Goal: Book appointment/travel/reservation

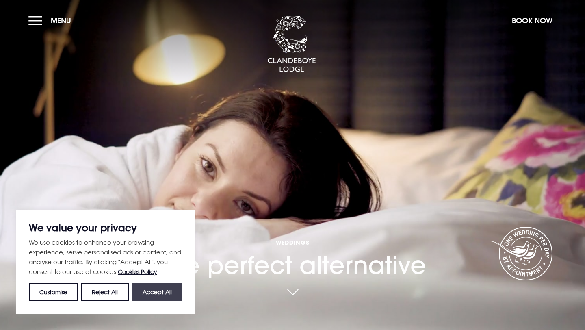
click at [164, 286] on button "Accept All" at bounding box center [157, 292] width 50 height 18
checkbox input "true"
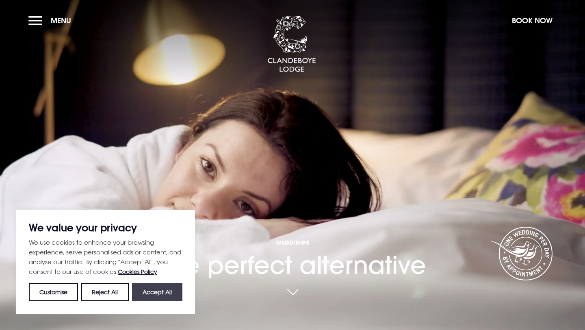
checkbox input "true"
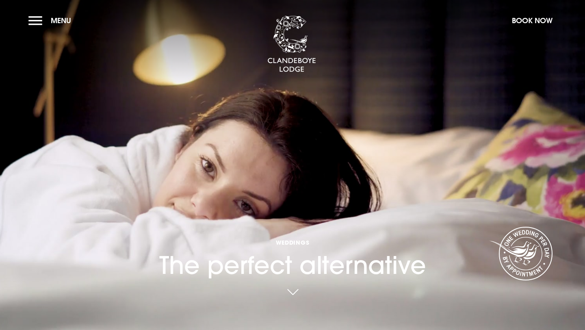
click at [233, 87] on div "Weddings The perfect alternative" at bounding box center [292, 166] width 277 height 303
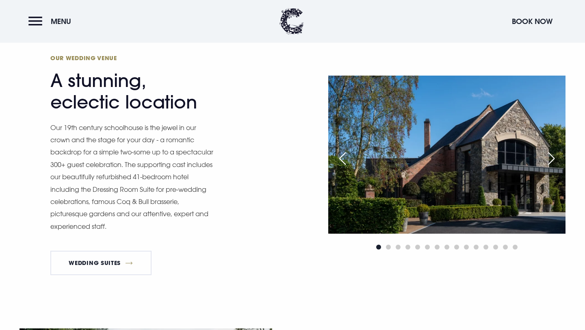
scroll to position [685, 0]
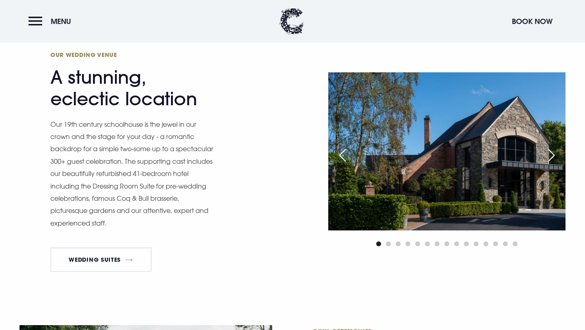
click at [550, 151] on div "Next slide" at bounding box center [551, 155] width 20 height 18
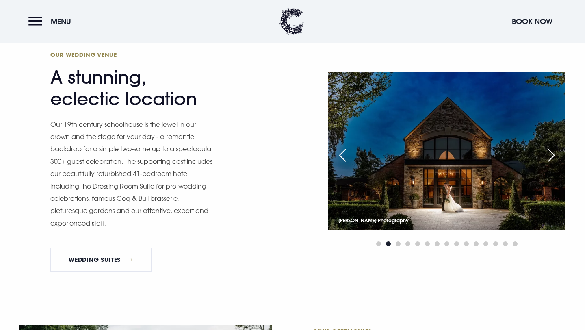
click at [550, 151] on div "Next slide" at bounding box center [551, 155] width 20 height 18
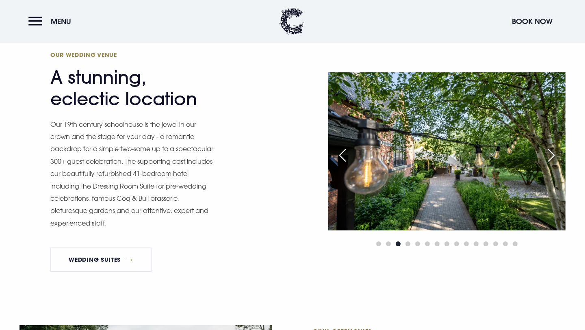
click at [550, 151] on div "Next slide" at bounding box center [551, 155] width 20 height 18
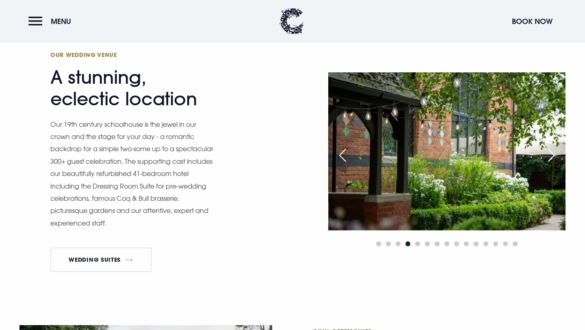
click at [550, 151] on div "Next slide" at bounding box center [551, 155] width 20 height 18
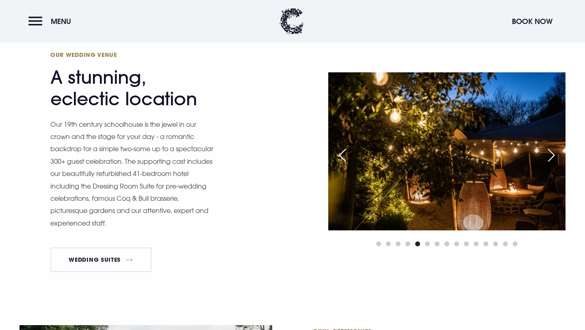
click at [550, 151] on div "Next slide" at bounding box center [551, 155] width 20 height 18
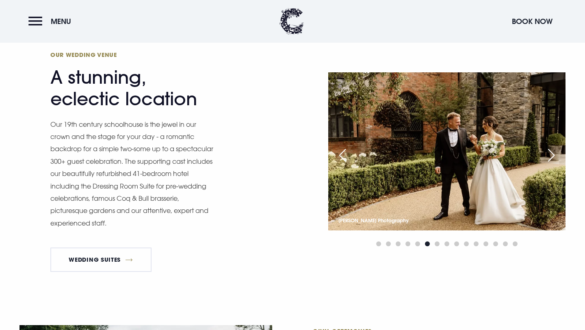
click at [550, 151] on div "Next slide" at bounding box center [551, 155] width 20 height 18
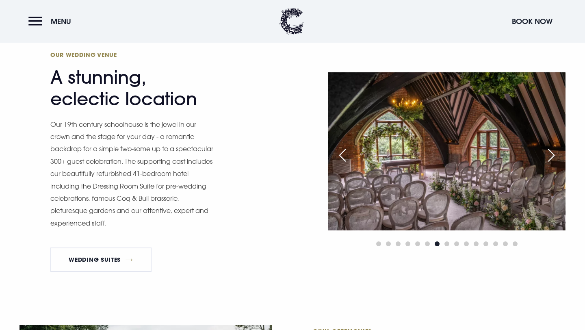
click at [550, 151] on div "Next slide" at bounding box center [551, 155] width 20 height 18
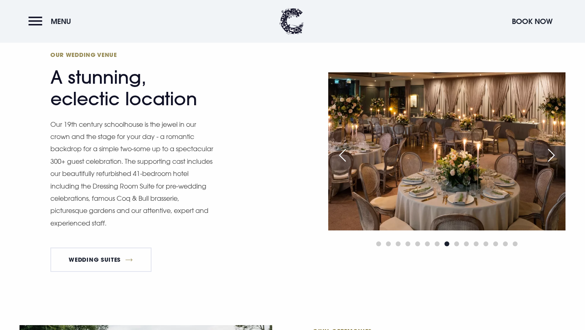
click at [550, 151] on div "Next slide" at bounding box center [551, 155] width 20 height 18
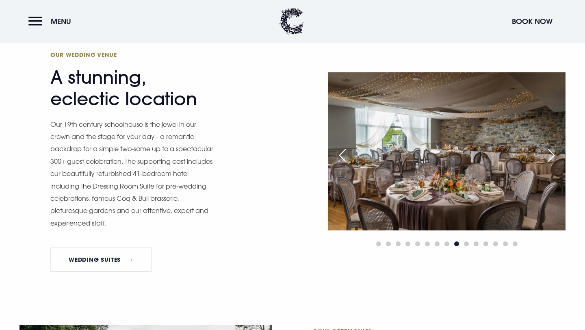
click at [550, 151] on div "Next slide" at bounding box center [551, 155] width 20 height 18
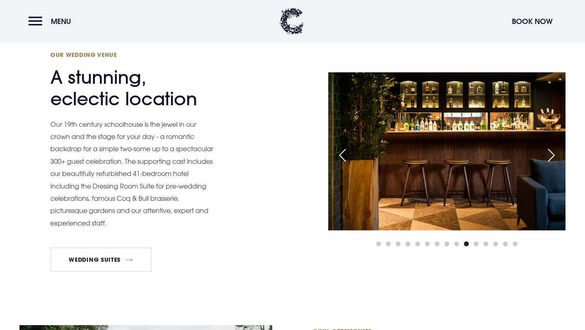
click at [550, 151] on div "Next slide" at bounding box center [551, 155] width 20 height 18
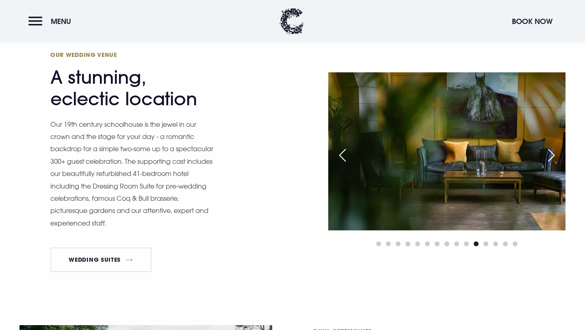
click at [550, 151] on div "Next slide" at bounding box center [551, 155] width 20 height 18
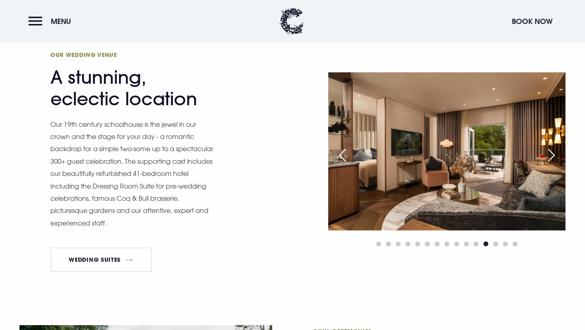
click at [550, 151] on div "Next slide" at bounding box center [551, 155] width 20 height 18
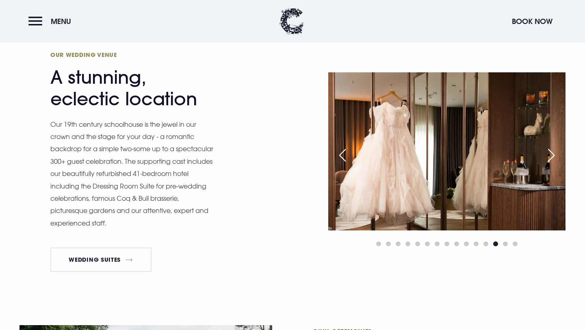
click at [550, 151] on div "Next slide" at bounding box center [551, 155] width 20 height 18
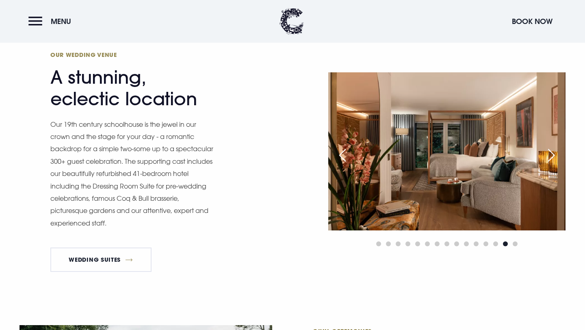
click at [550, 151] on div "Next slide" at bounding box center [551, 155] width 20 height 18
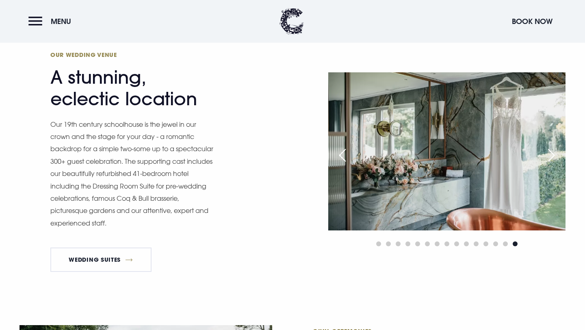
click at [550, 151] on div "Next slide" at bounding box center [551, 155] width 20 height 18
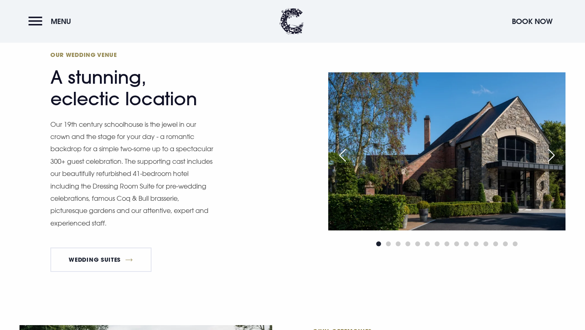
click at [550, 151] on div "Next slide" at bounding box center [551, 155] width 20 height 18
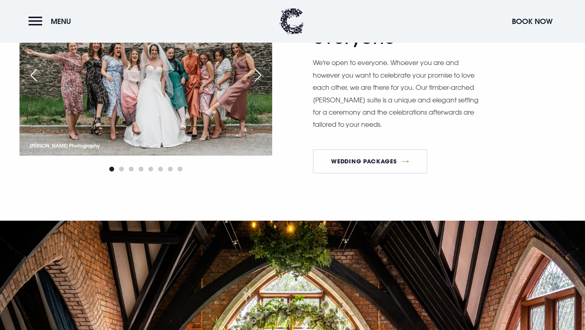
scroll to position [841, 0]
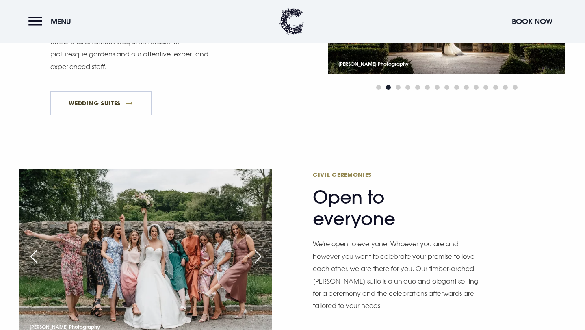
click at [115, 104] on link "Wedding Suites" at bounding box center [100, 103] width 101 height 24
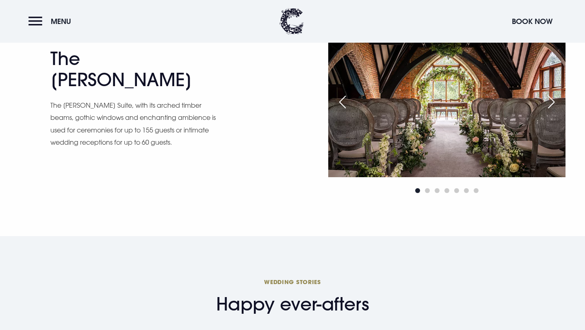
scroll to position [1203, 0]
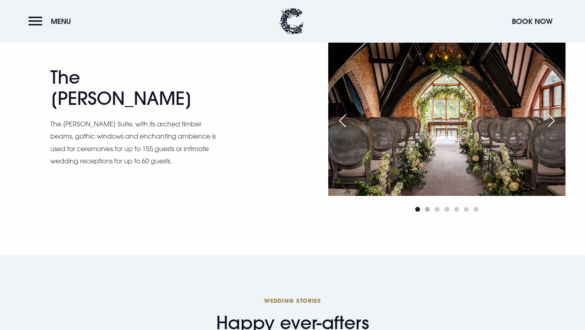
click at [425, 211] on span "Go to slide 2" at bounding box center [427, 209] width 5 height 5
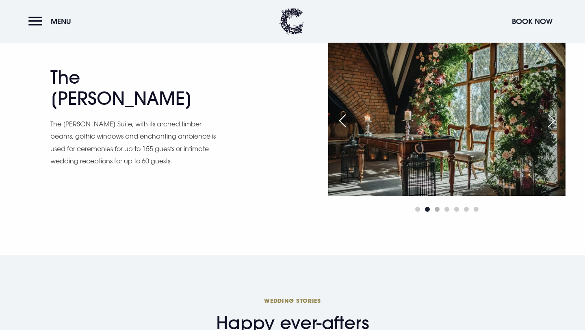
click at [437, 208] on span "Go to slide 3" at bounding box center [437, 209] width 5 height 5
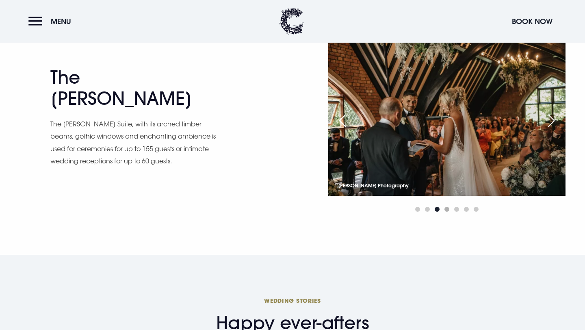
click at [445, 209] on span "Go to slide 4" at bounding box center [446, 209] width 5 height 5
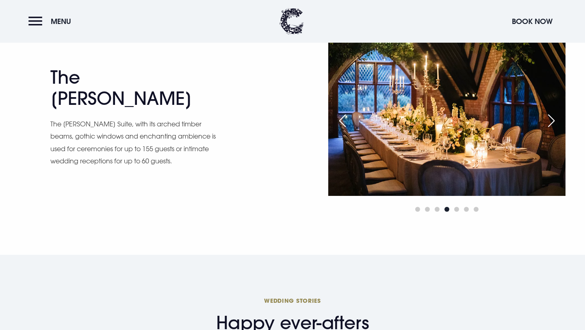
click at [454, 210] on div at bounding box center [446, 209] width 237 height 10
click at [455, 210] on span "Go to slide 5" at bounding box center [456, 209] width 5 height 5
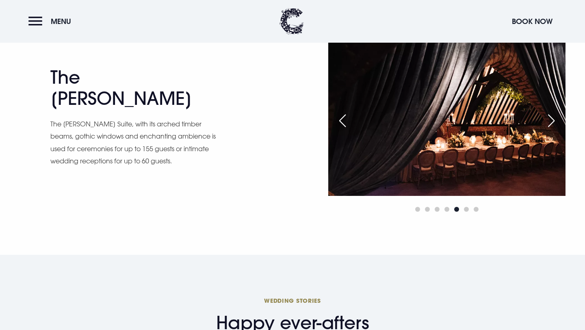
click at [455, 210] on span "Go to slide 5" at bounding box center [456, 209] width 5 height 5
click at [465, 207] on div at bounding box center [446, 209] width 237 height 10
click at [465, 209] on span "Go to slide 6" at bounding box center [466, 209] width 5 height 5
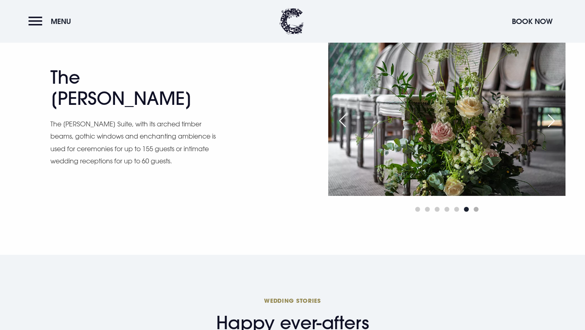
click at [477, 211] on span "Go to slide 7" at bounding box center [476, 209] width 5 height 5
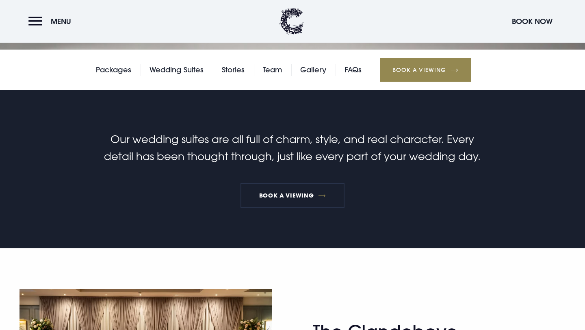
scroll to position [0, 0]
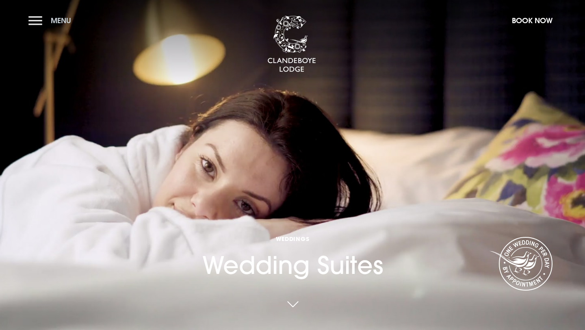
click at [46, 22] on button "Menu" at bounding box center [51, 20] width 47 height 17
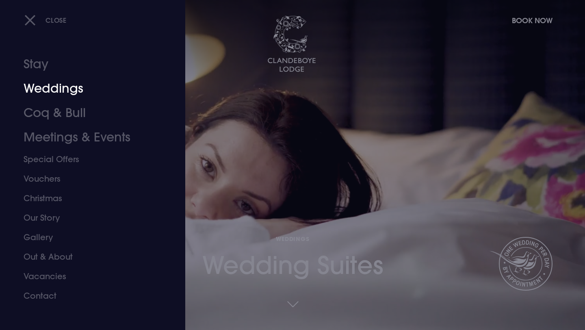
click at [48, 89] on link "Weddings" at bounding box center [88, 88] width 128 height 24
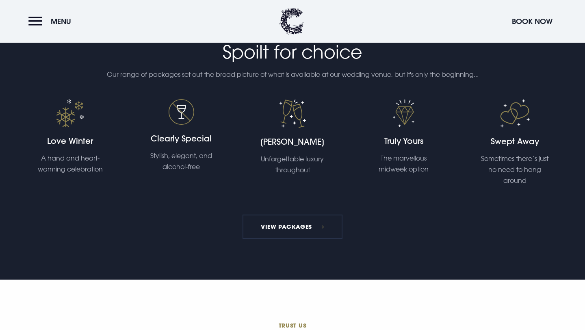
scroll to position [1685, 0]
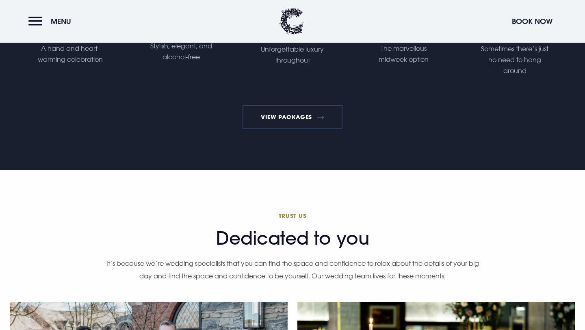
click at [298, 122] on link "View Packages" at bounding box center [292, 117] width 100 height 24
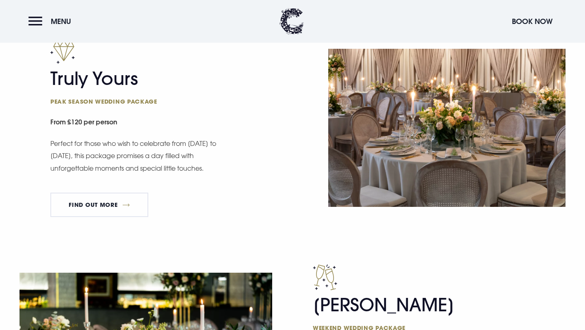
scroll to position [501, 0]
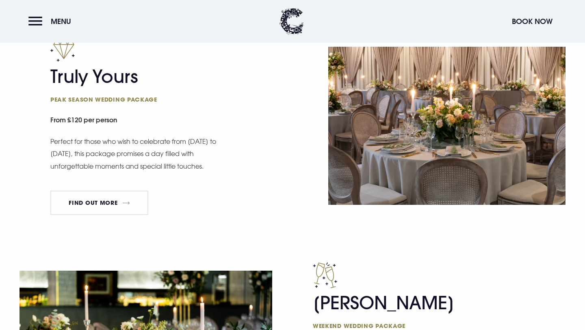
click at [75, 114] on small "From £120 per person" at bounding box center [168, 121] width 237 height 18
click at [75, 116] on small "From £120 per person" at bounding box center [168, 121] width 237 height 18
click at [152, 141] on p "Perfect for those who wish to celebrate from Sunday to Thursday, this package p…" at bounding box center [133, 153] width 167 height 37
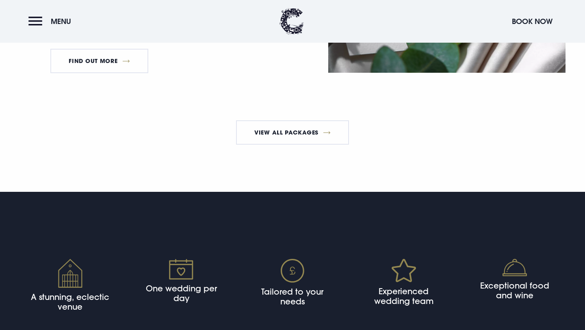
scroll to position [1540, 0]
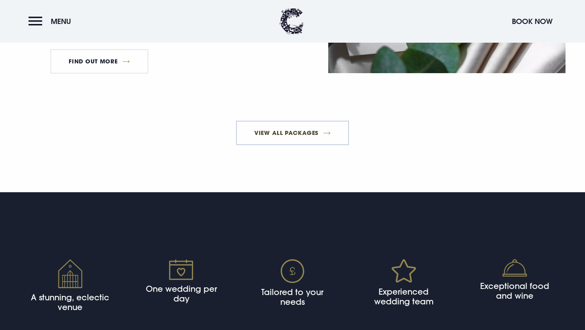
click at [261, 140] on link "View All Packages" at bounding box center [292, 133] width 113 height 24
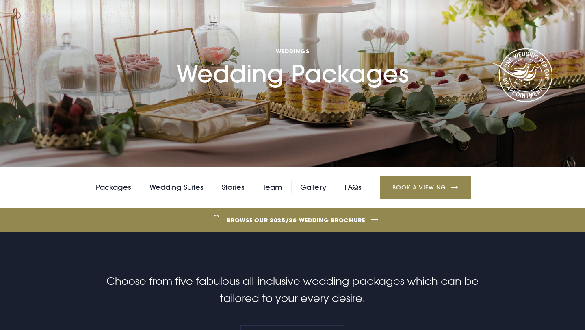
scroll to position [0, 0]
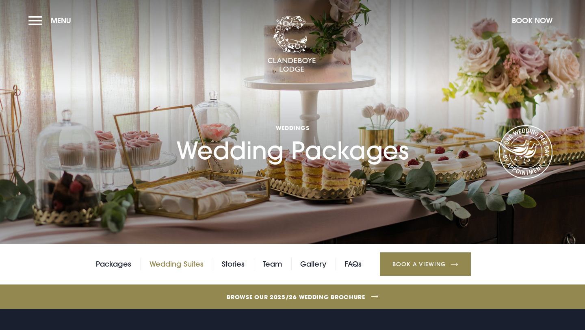
click at [168, 265] on link "Wedding Suites" at bounding box center [176, 264] width 54 height 12
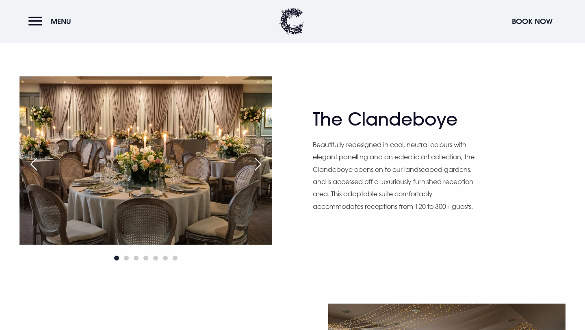
scroll to position [524, 0]
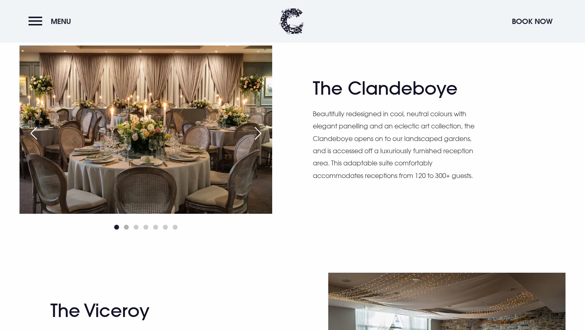
click at [126, 229] on span "Go to slide 2" at bounding box center [126, 227] width 5 height 5
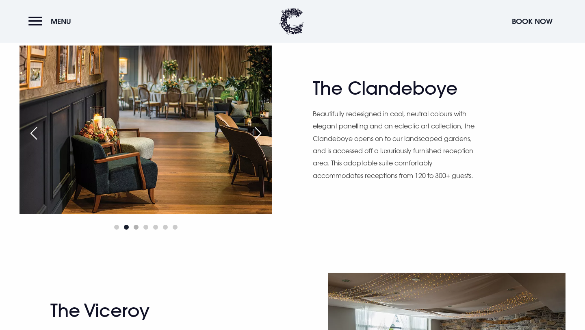
click at [135, 227] on span "Go to slide 3" at bounding box center [136, 227] width 5 height 5
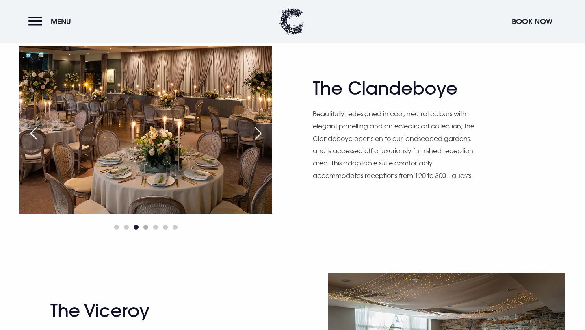
click at [147, 228] on span "Go to slide 4" at bounding box center [145, 227] width 5 height 5
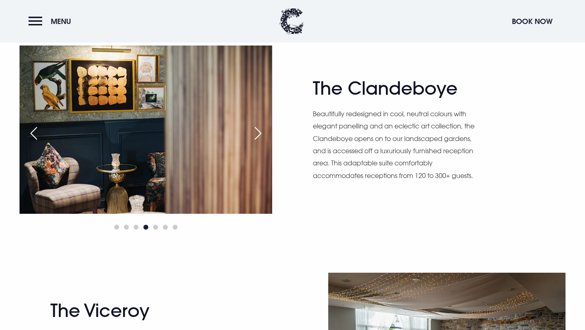
scroll to position [523, 0]
click at [158, 225] on div at bounding box center [145, 228] width 253 height 10
click at [156, 225] on span "Go to slide 5" at bounding box center [155, 227] width 5 height 5
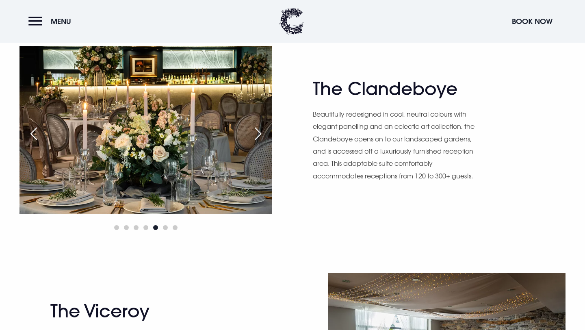
click at [156, 225] on span "Go to slide 5" at bounding box center [155, 227] width 5 height 5
click at [162, 225] on div at bounding box center [145, 228] width 253 height 10
click at [167, 222] on div "[PERSON_NAME] Photography [PERSON_NAME] Photography" at bounding box center [145, 139] width 253 height 186
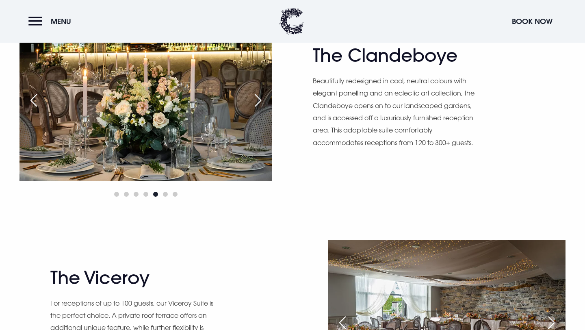
scroll to position [550, 0]
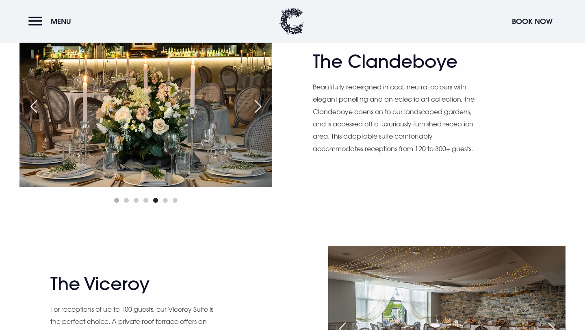
click at [115, 200] on span "Go to slide 1" at bounding box center [116, 200] width 5 height 5
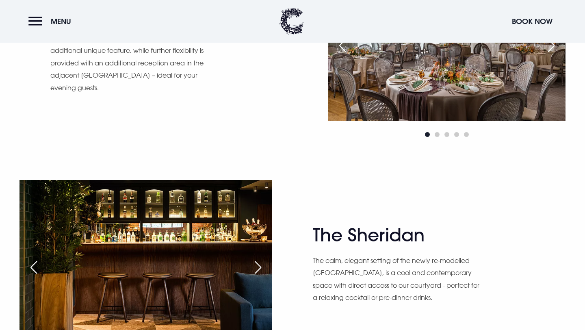
scroll to position [695, 0]
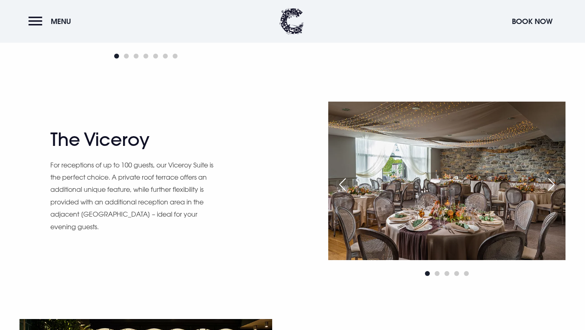
click at [549, 181] on div "Next slide" at bounding box center [551, 184] width 20 height 18
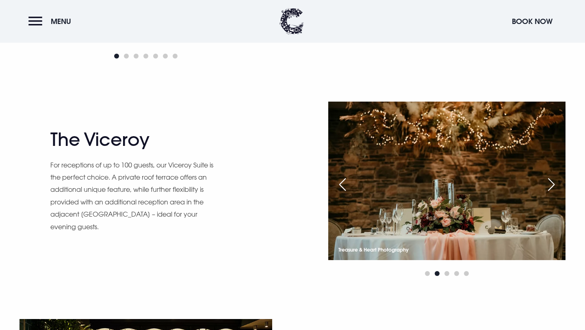
click at [549, 181] on div "Next slide" at bounding box center [551, 184] width 20 height 18
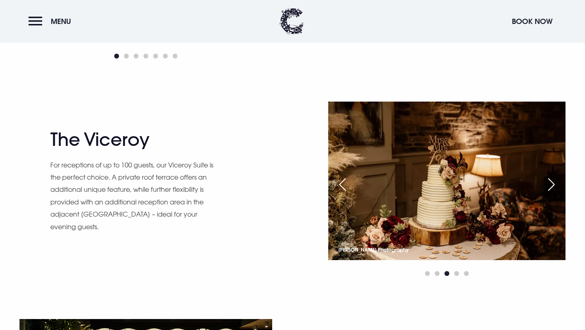
click at [549, 181] on div "Next slide" at bounding box center [551, 184] width 20 height 18
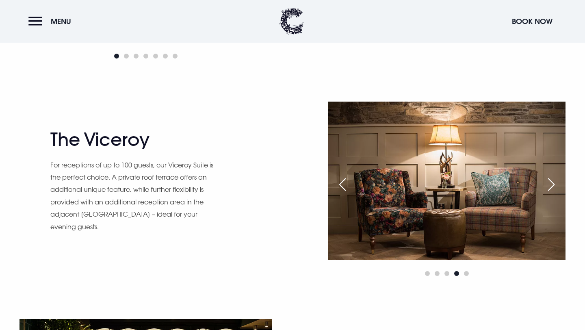
click at [549, 181] on div "Next slide" at bounding box center [551, 184] width 20 height 18
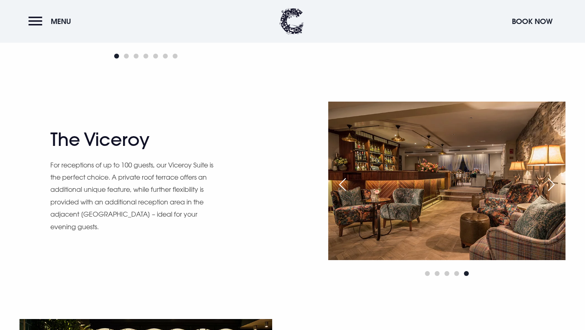
click at [549, 181] on div "Next slide" at bounding box center [551, 184] width 20 height 18
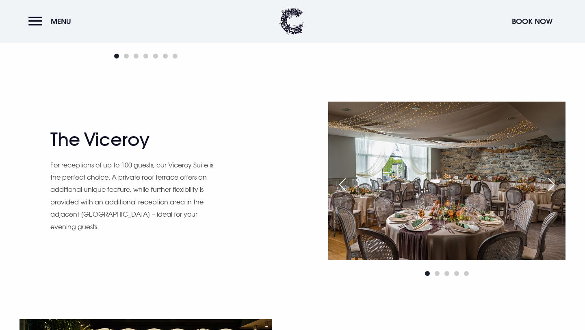
click at [549, 181] on div "Next slide" at bounding box center [551, 184] width 20 height 18
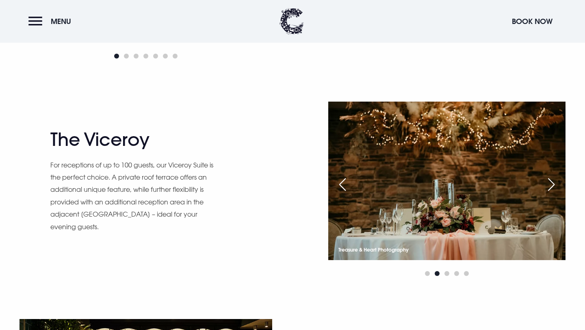
click at [549, 181] on div "Next slide" at bounding box center [551, 184] width 20 height 18
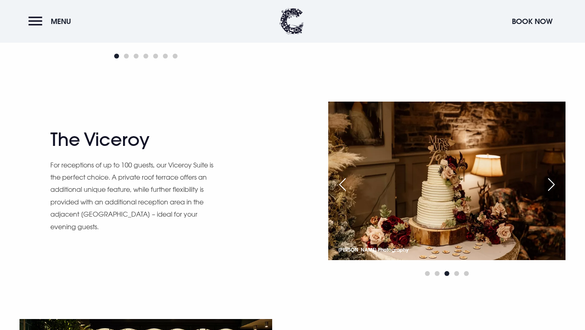
click at [549, 181] on div "Next slide" at bounding box center [551, 184] width 20 height 18
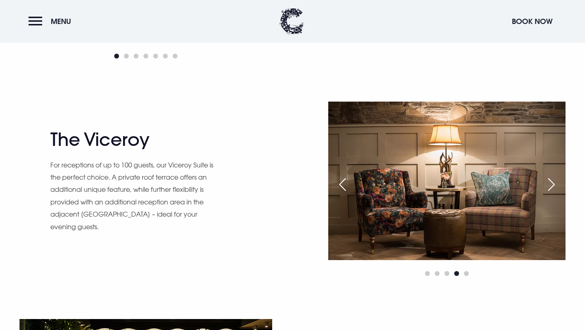
click at [549, 181] on div "Next slide" at bounding box center [551, 184] width 20 height 18
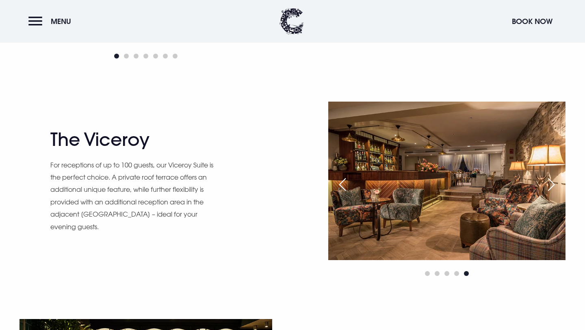
click at [549, 181] on div "Next slide" at bounding box center [551, 184] width 20 height 18
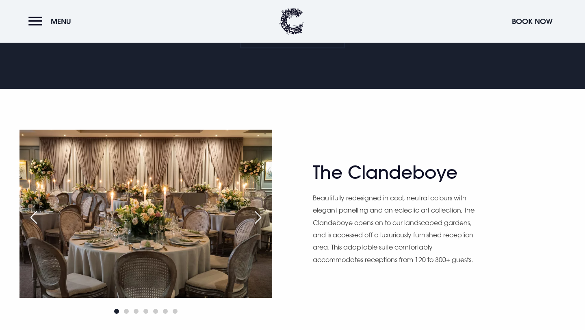
scroll to position [491, 0]
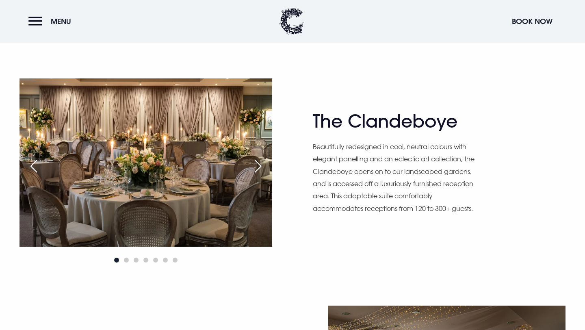
click at [257, 167] on div "Next slide" at bounding box center [258, 166] width 20 height 18
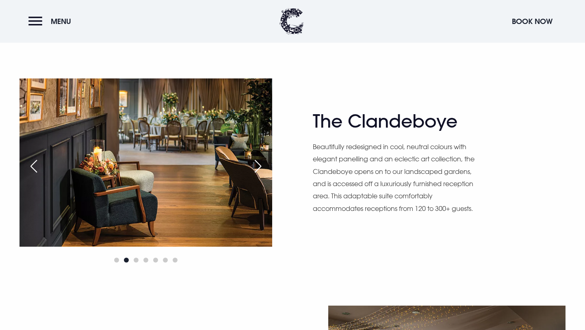
click at [257, 167] on div "Next slide" at bounding box center [258, 166] width 20 height 18
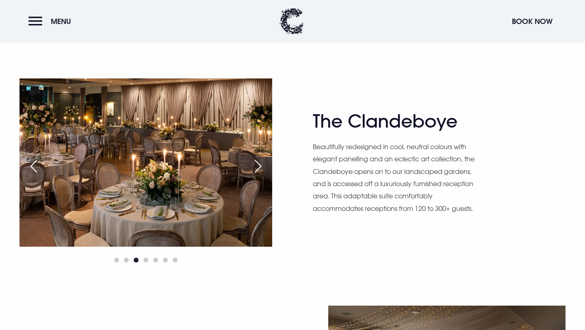
click at [257, 167] on div "Next slide" at bounding box center [258, 166] width 20 height 18
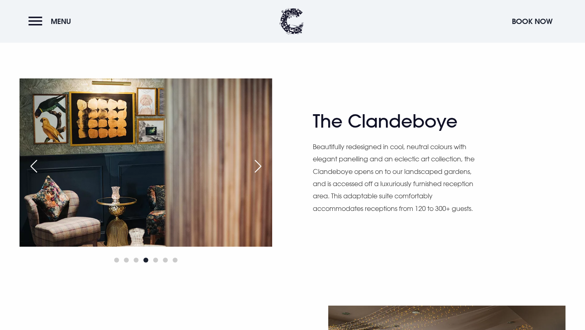
click at [257, 167] on div "Next slide" at bounding box center [258, 166] width 20 height 18
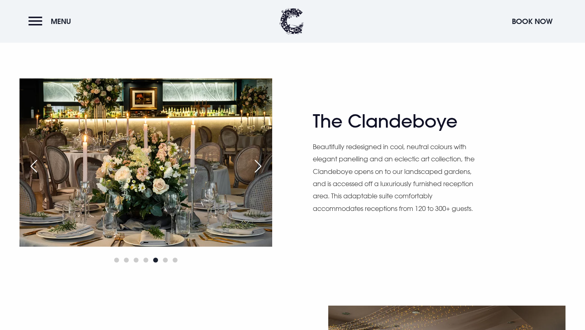
click at [257, 167] on div "Next slide" at bounding box center [258, 166] width 20 height 18
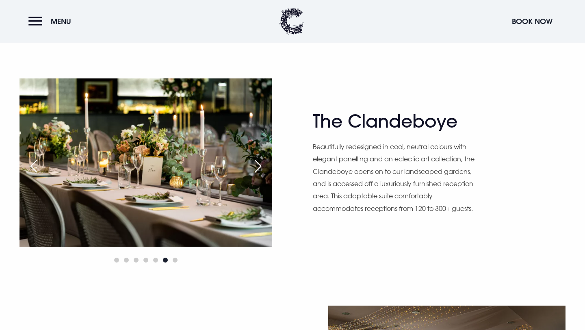
click at [257, 167] on div "Next slide" at bounding box center [258, 166] width 20 height 18
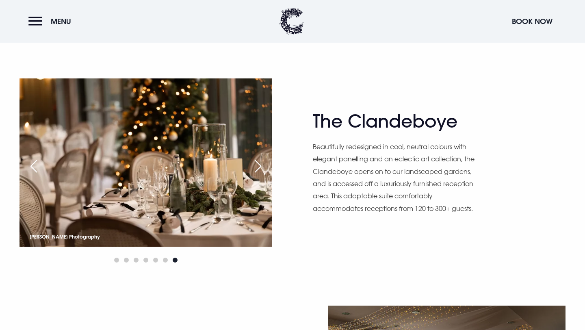
click at [257, 167] on div "Next slide" at bounding box center [258, 166] width 20 height 18
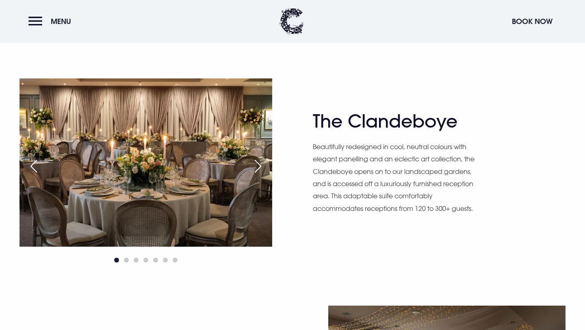
click at [257, 167] on div "Next slide" at bounding box center [258, 166] width 20 height 18
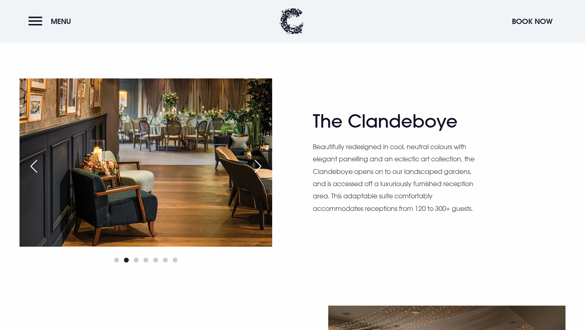
click at [257, 167] on div "Next slide" at bounding box center [258, 166] width 20 height 18
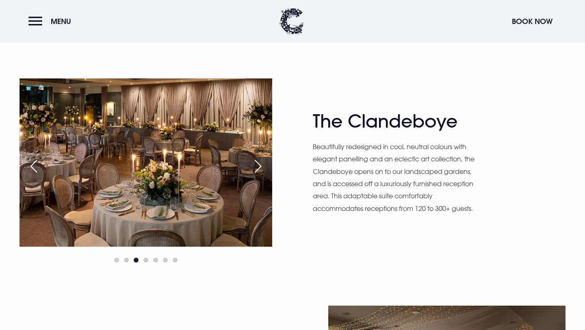
click at [257, 167] on div "Next slide" at bounding box center [258, 166] width 20 height 18
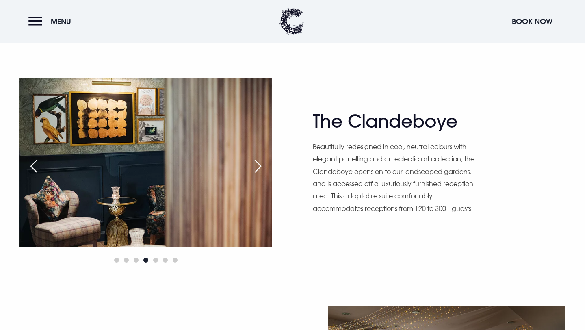
click at [257, 167] on div "Next slide" at bounding box center [258, 166] width 20 height 18
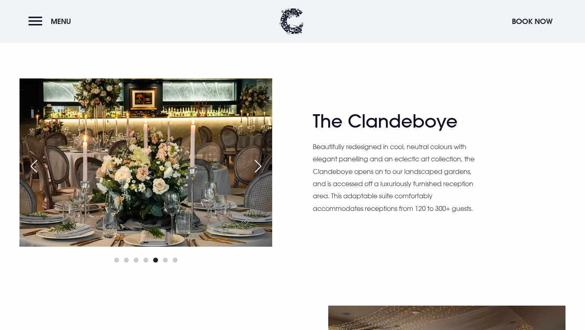
click at [352, 118] on h2 "The Clandeboye" at bounding box center [392, 121] width 158 height 22
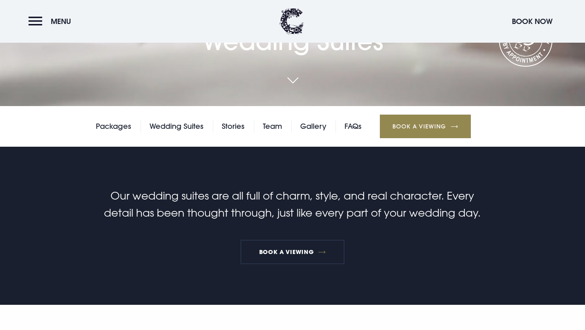
scroll to position [0, 0]
